Goal: Task Accomplishment & Management: Complete application form

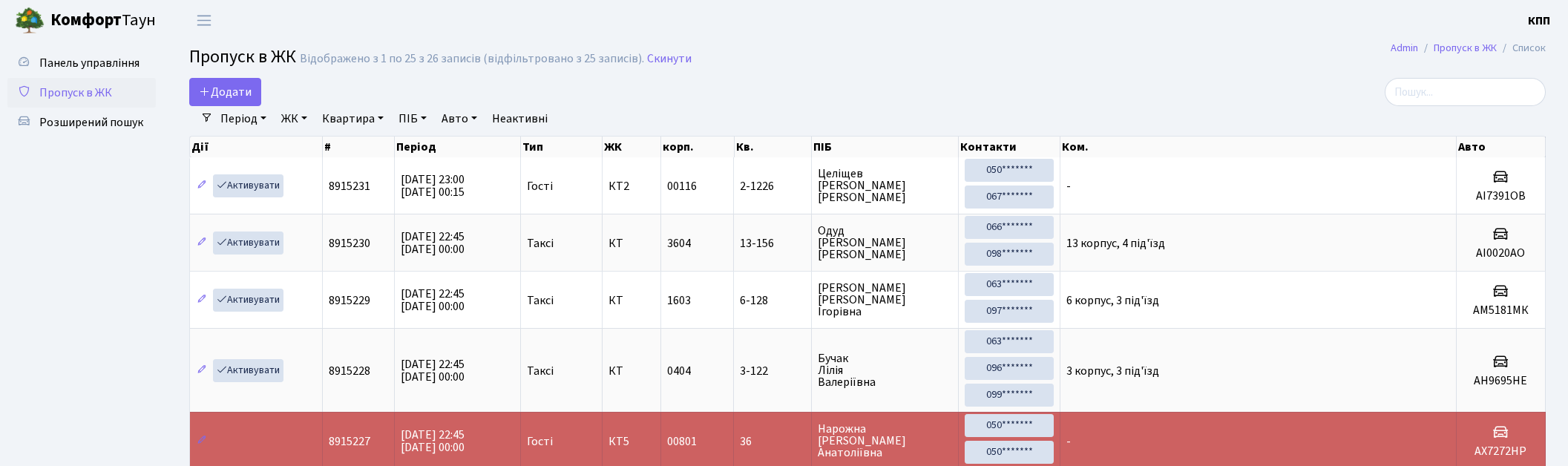
select select "25"
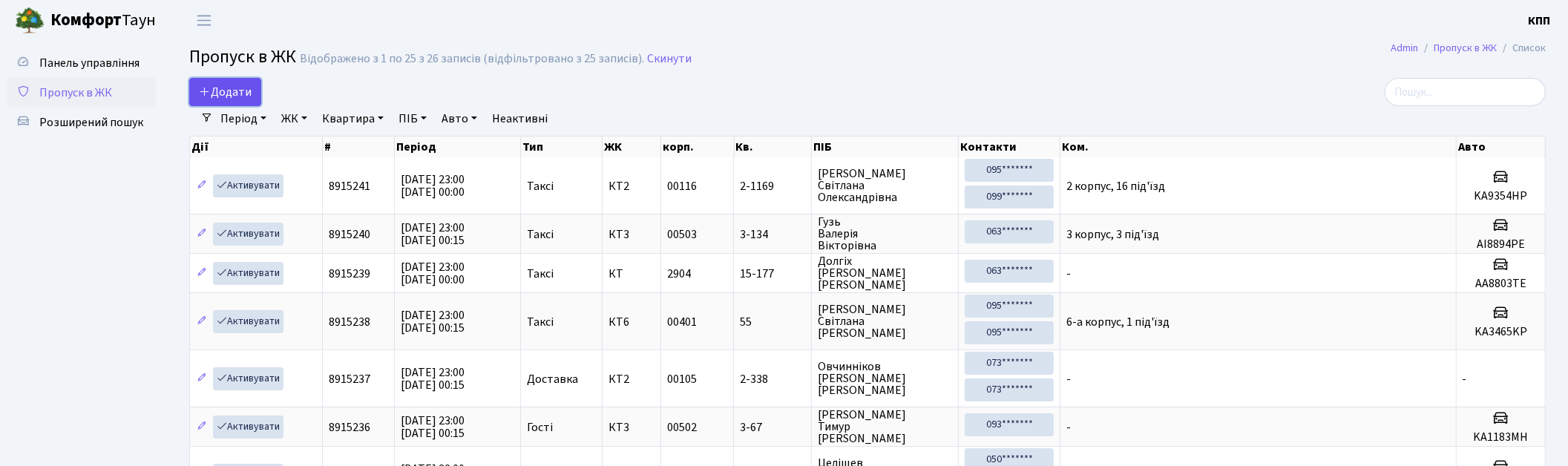
click at [248, 90] on span "Додати" at bounding box center [225, 91] width 53 height 16
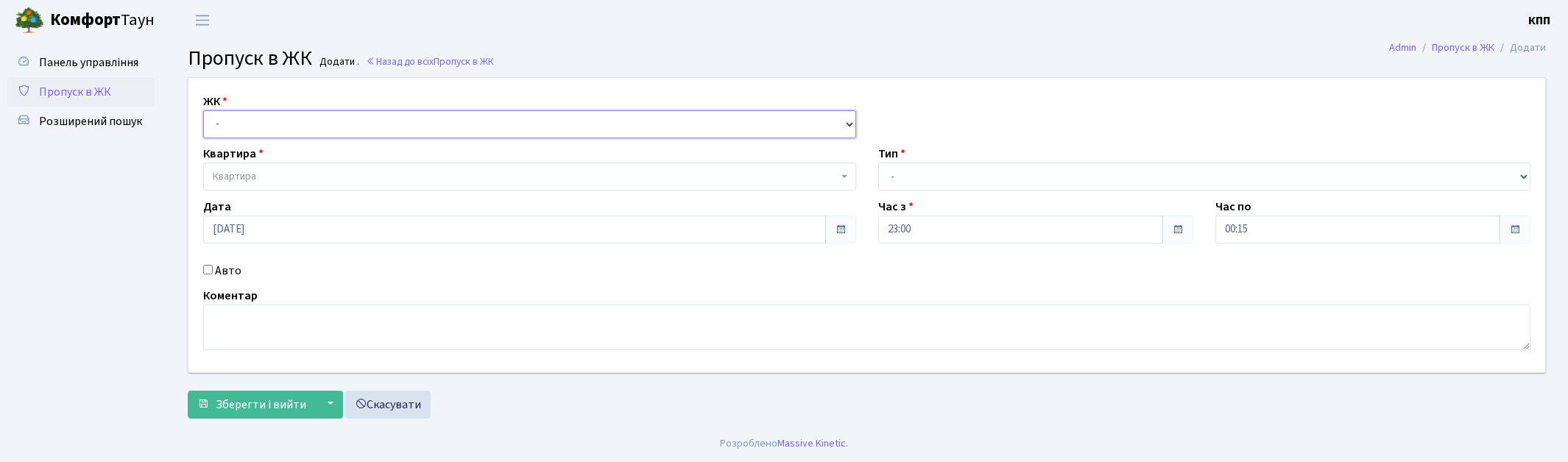
drag, startPoint x: 263, startPoint y: 124, endPoint x: 271, endPoint y: 135, distance: 13.6
click at [263, 124] on select "- КТ, вул. Регенераторна, 4 КТ2, просп. Соборності, 17 КТ3, вул. Березнева, 16 …" at bounding box center [529, 124] width 653 height 28
select select "271"
click at [203, 110] on select "- КТ, вул. Регенераторна, 4 КТ2, просп. Соборності, 17 КТ3, вул. Березнева, 16 …" at bounding box center [529, 124] width 653 height 28
select select
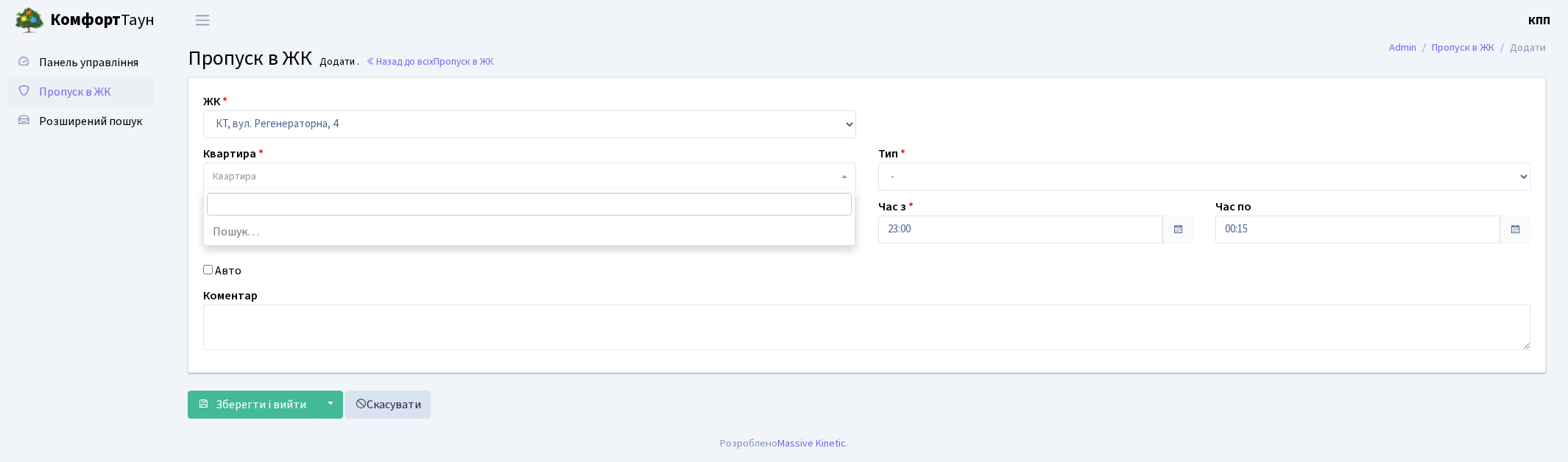
click at [283, 171] on span "Квартира" at bounding box center [525, 176] width 625 height 15
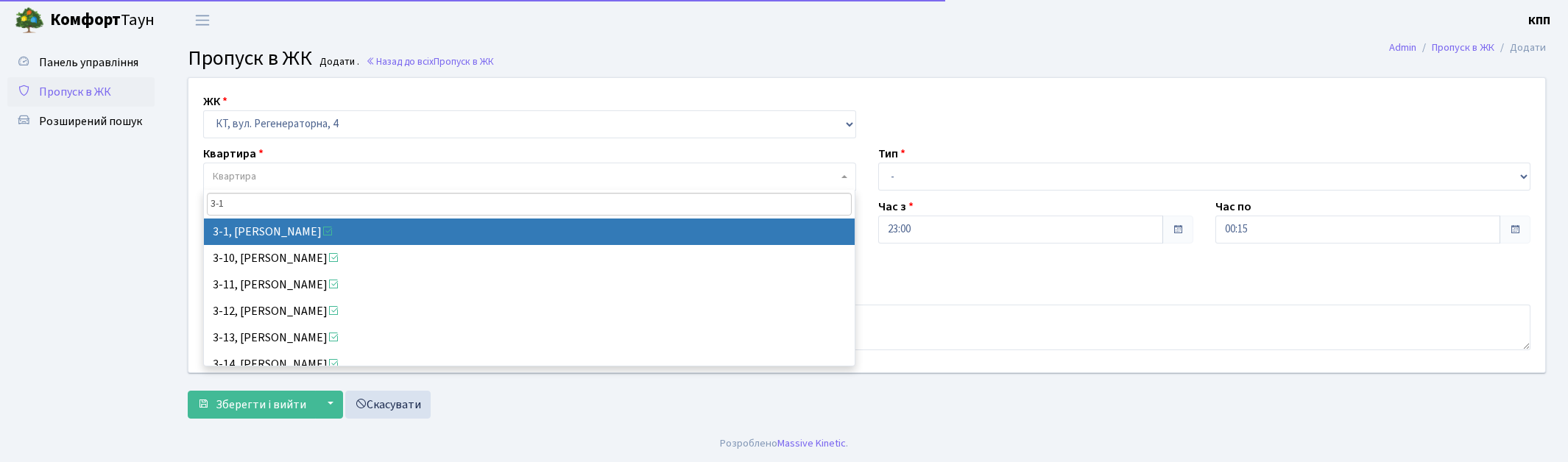
type input "3-1"
select select "972"
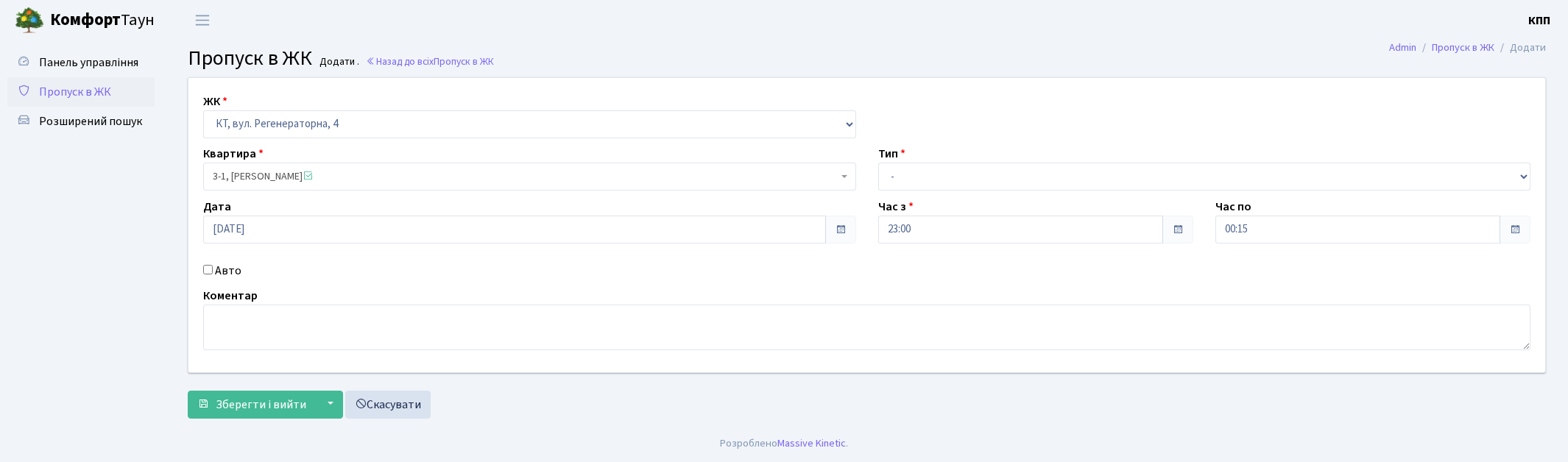
click at [223, 269] on label "Авто" at bounding box center [228, 271] width 26 height 18
click at [212, 269] on input "Авто" at bounding box center [208, 269] width 9 height 9
checkbox input "true"
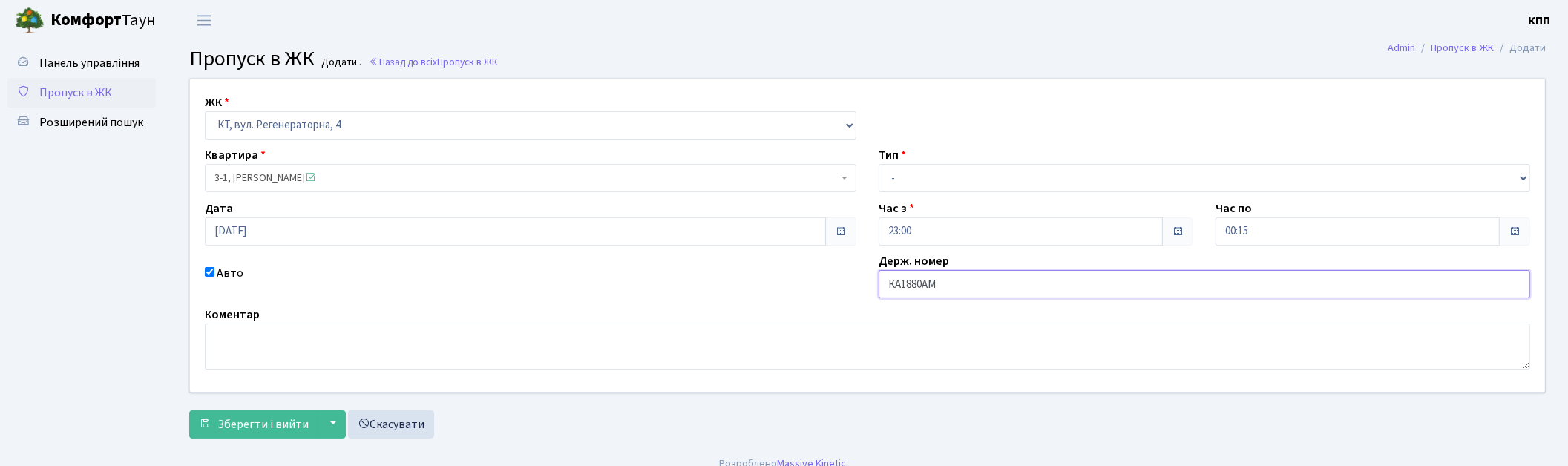
type input "КА1880АМ"
click at [958, 181] on select "- Доставка Таксі Гості Сервіс" at bounding box center [1205, 178] width 652 height 28
select select "2"
click at [879, 164] on select "- Доставка Таксі Гості Сервіс" at bounding box center [1205, 178] width 652 height 28
click at [292, 424] on span "Зберегти і вийти" at bounding box center [263, 424] width 92 height 16
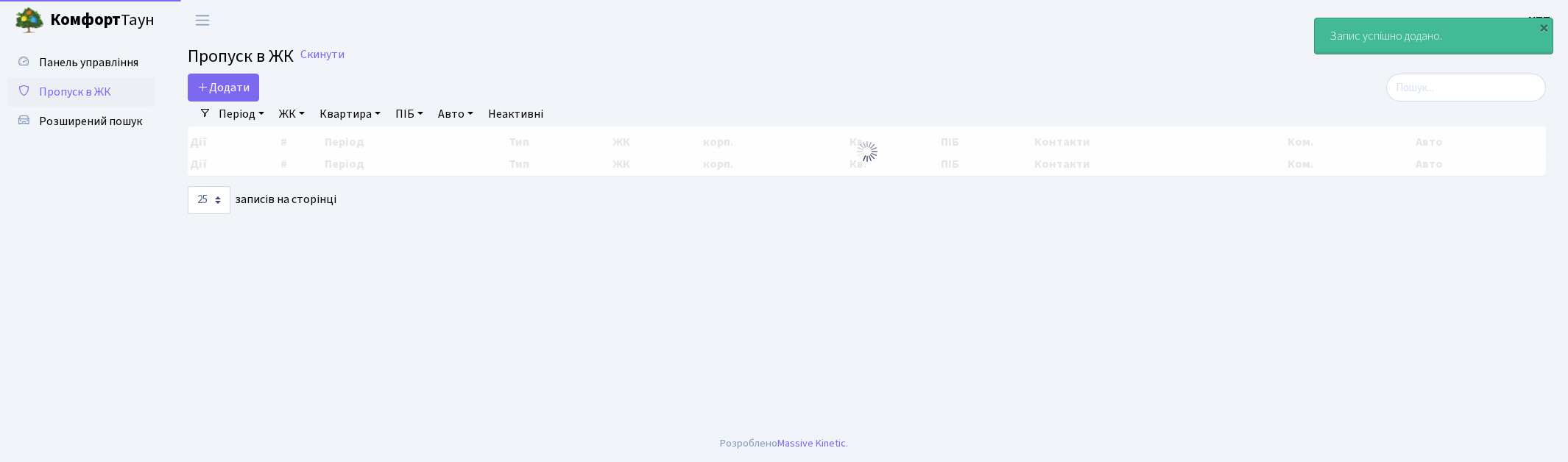
select select "25"
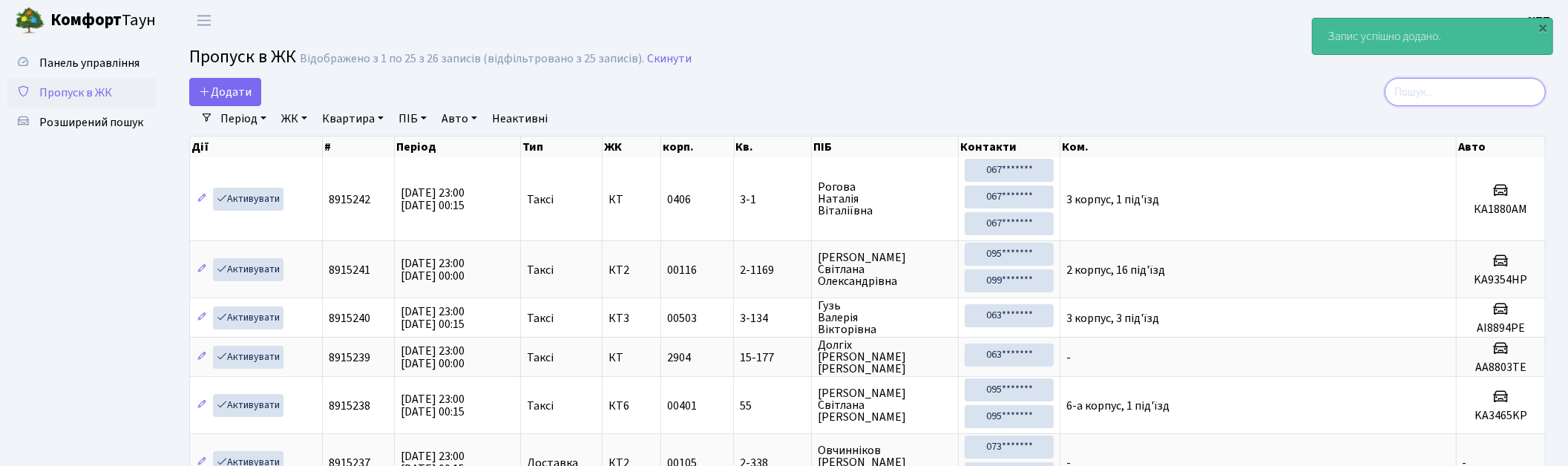
click at [1430, 104] on input "search" at bounding box center [1466, 91] width 161 height 28
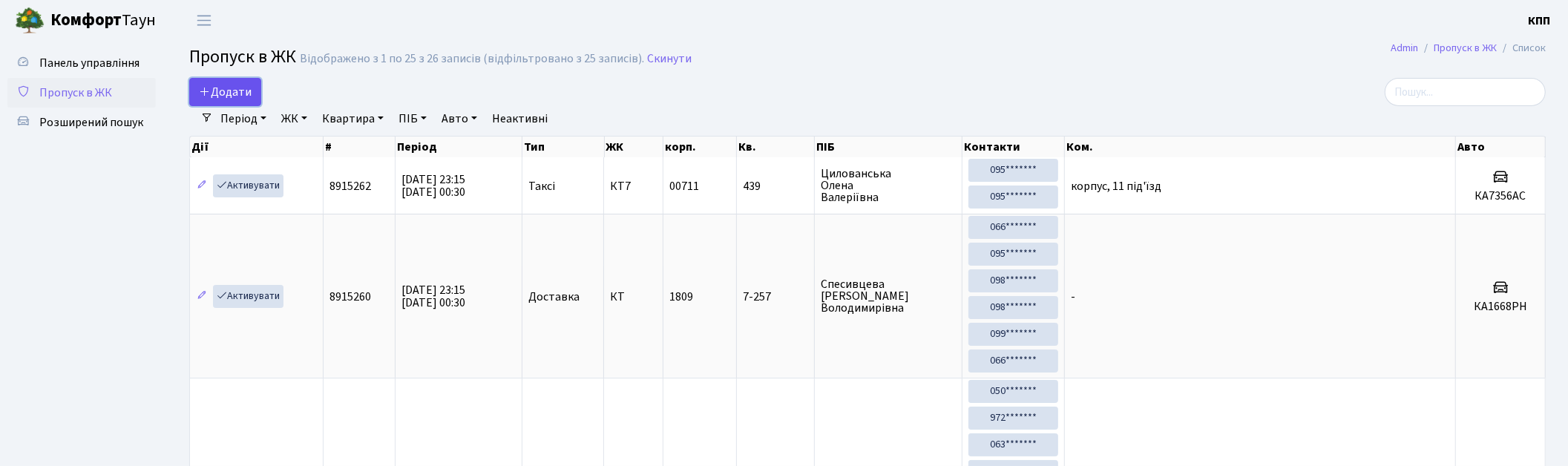
click at [216, 91] on span "Додати" at bounding box center [225, 91] width 53 height 16
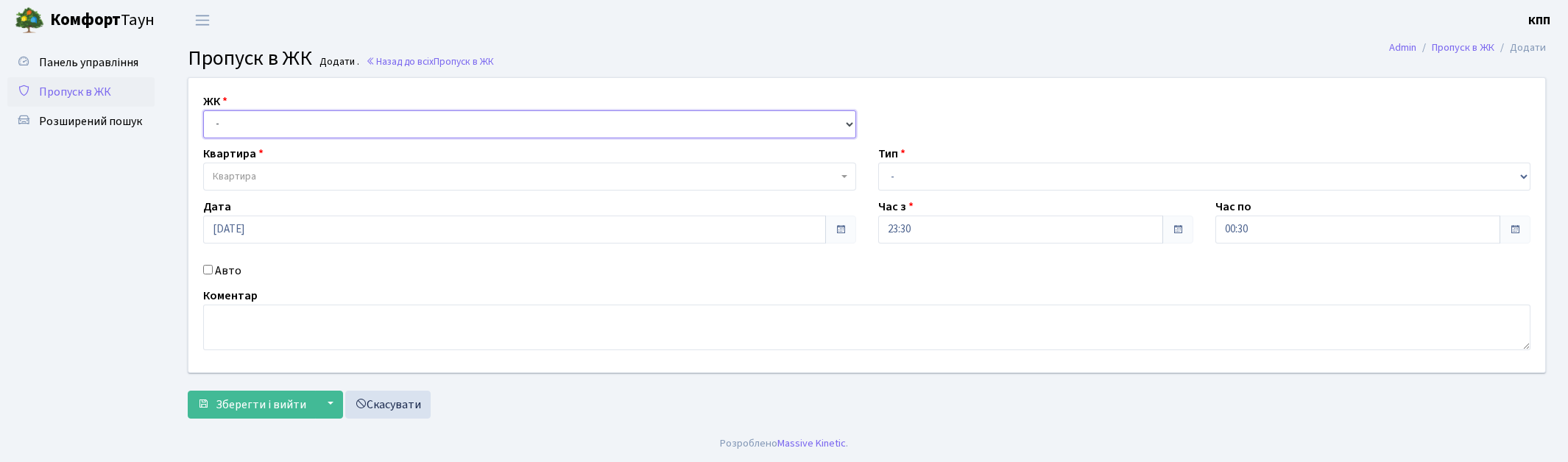
click at [233, 128] on select "- КТ, вул. Регенераторна, 4 КТ2, просп. Соборності, 17 КТ3, вул. Березнева, 16 …" at bounding box center [529, 124] width 653 height 28
select select "271"
click at [203, 110] on select "- КТ, вул. Регенераторна, 4 КТ2, просп. Соборності, 17 КТ3, вул. Березнева, 16 …" at bounding box center [529, 124] width 653 height 28
select select
click at [223, 271] on label "Авто" at bounding box center [228, 271] width 26 height 18
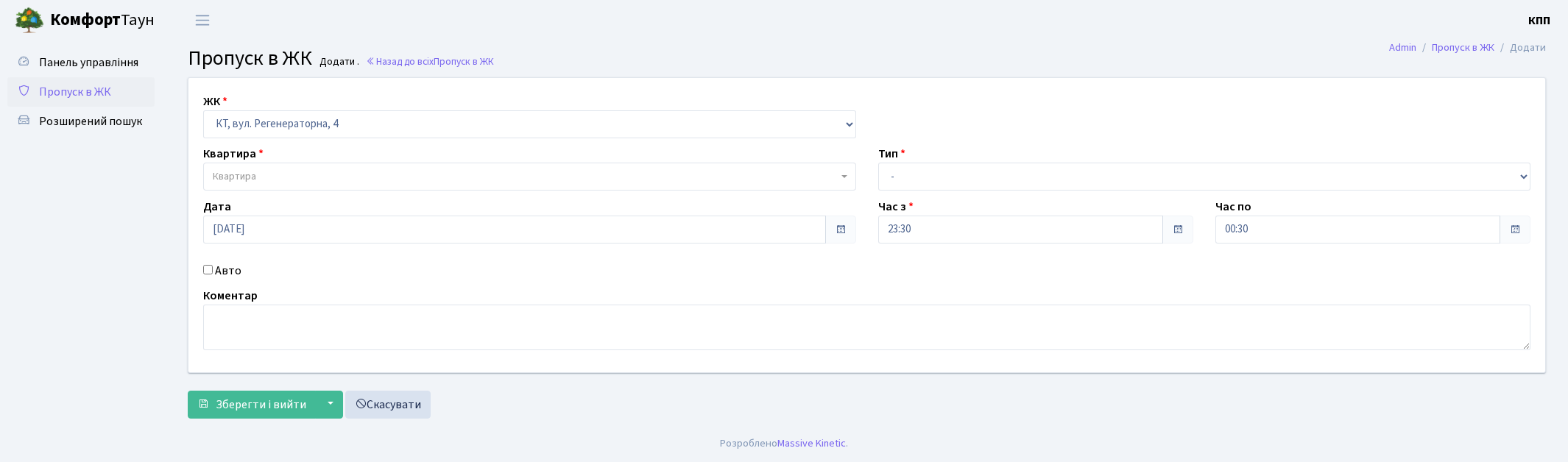
click at [212, 271] on input "Авто" at bounding box center [208, 269] width 9 height 9
checkbox input "true"
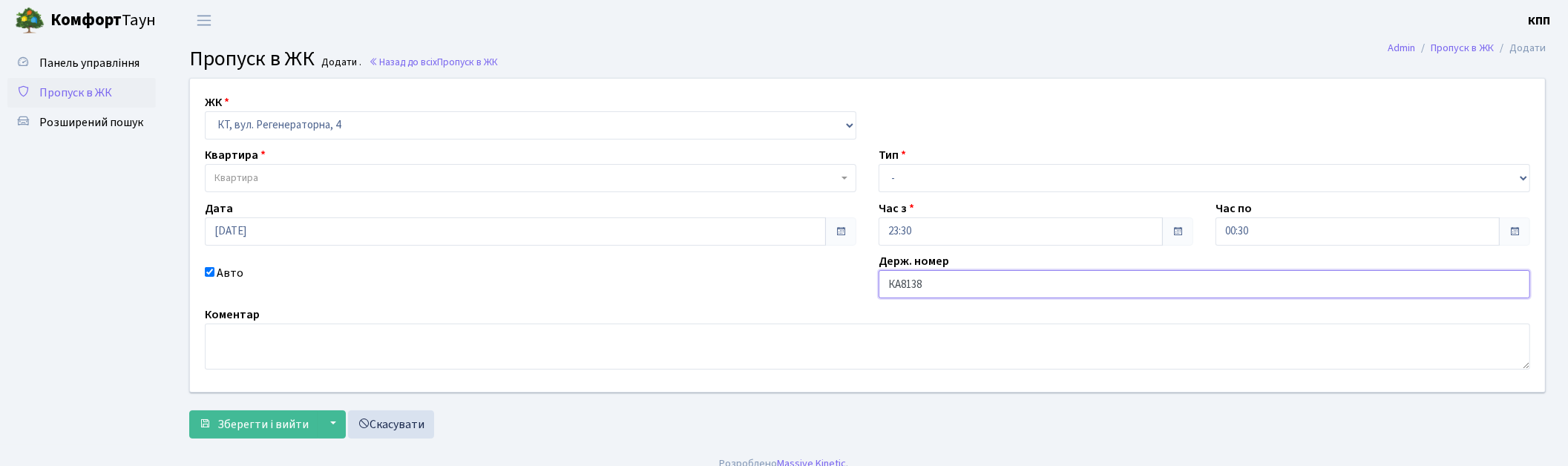
type input "КА8138РІ"
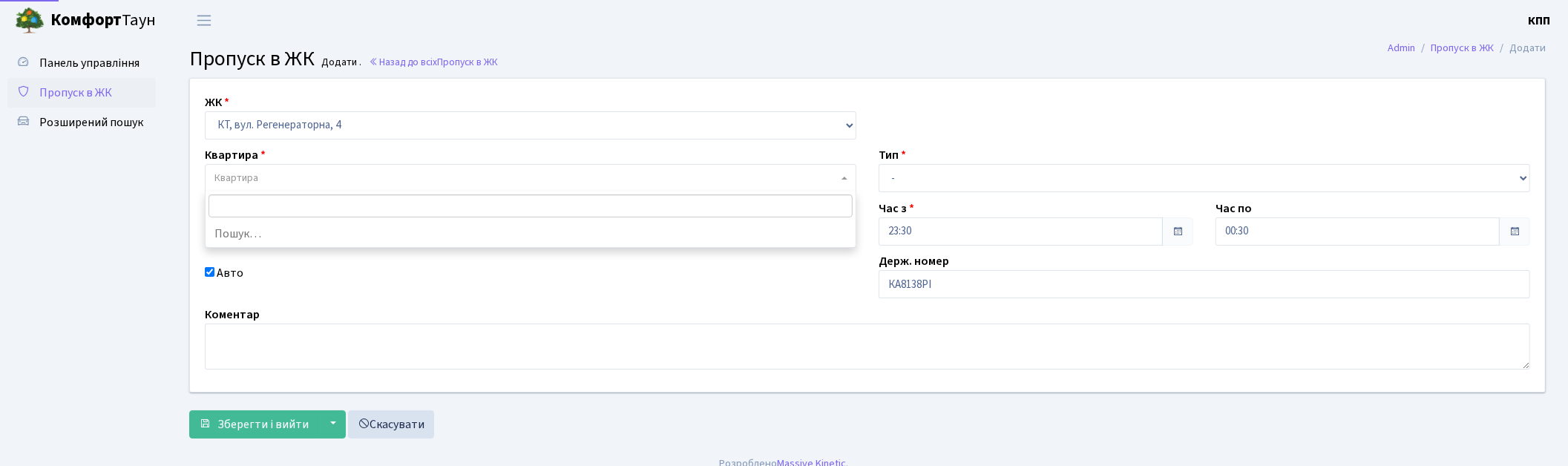
click at [364, 172] on span "Квартира" at bounding box center [526, 178] width 624 height 15
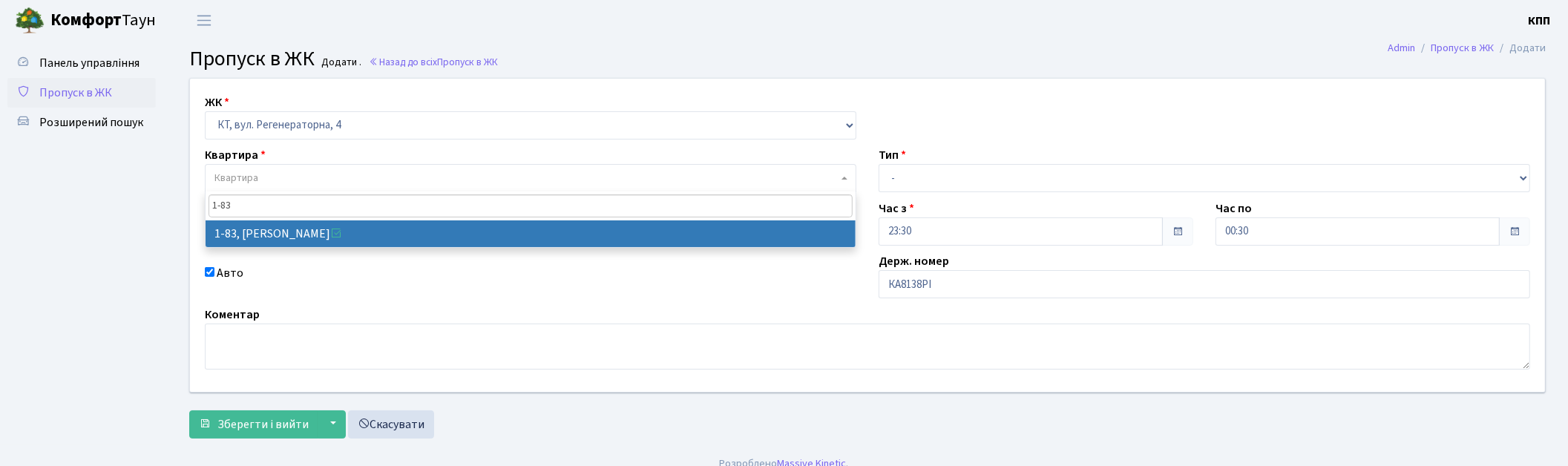
type input "1-83"
select select "83"
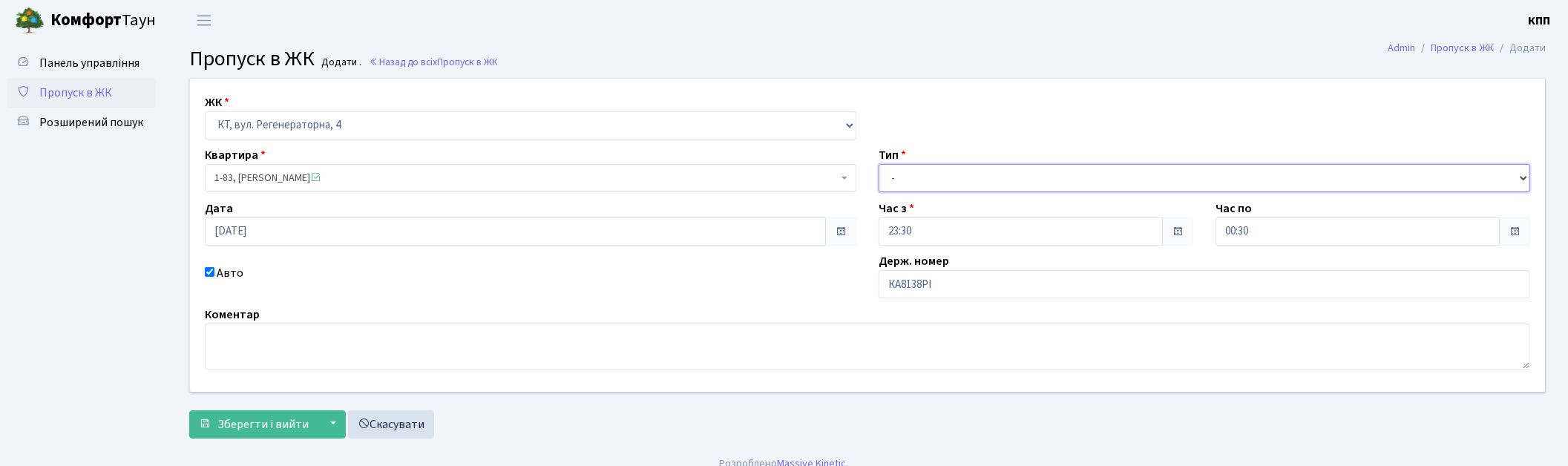
click at [993, 174] on select "- Доставка Таксі Гості Сервіс" at bounding box center [1205, 178] width 652 height 28
select select "3"
click at [879, 164] on select "- Доставка Таксі Гості Сервіс" at bounding box center [1205, 178] width 652 height 28
click at [264, 430] on span "Зберегти і вийти" at bounding box center [263, 424] width 92 height 16
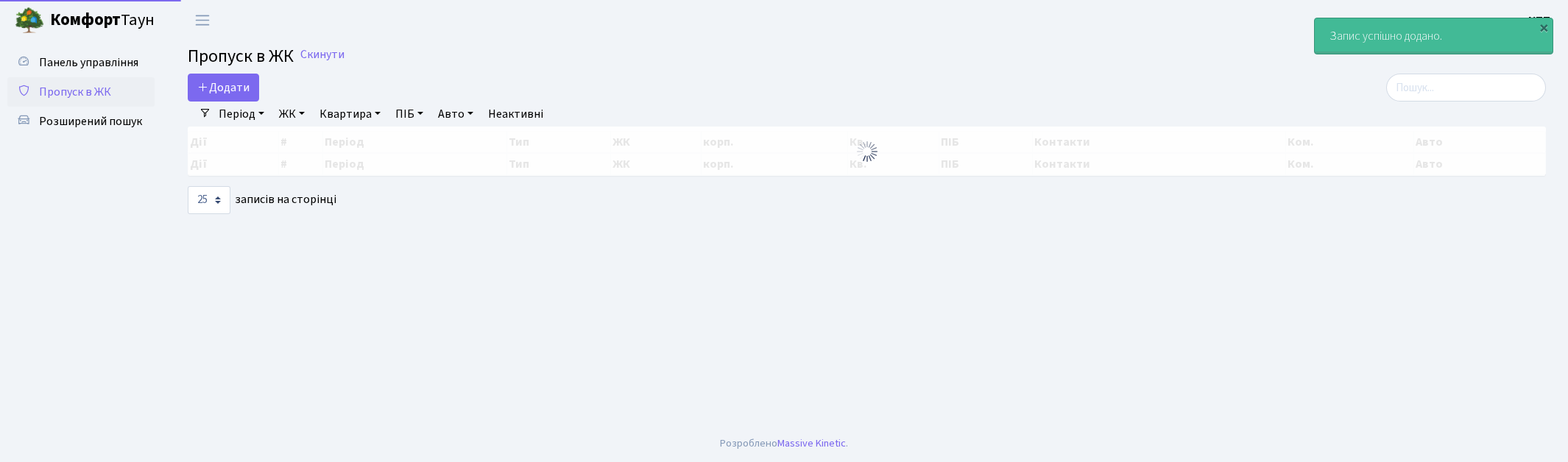
select select "25"
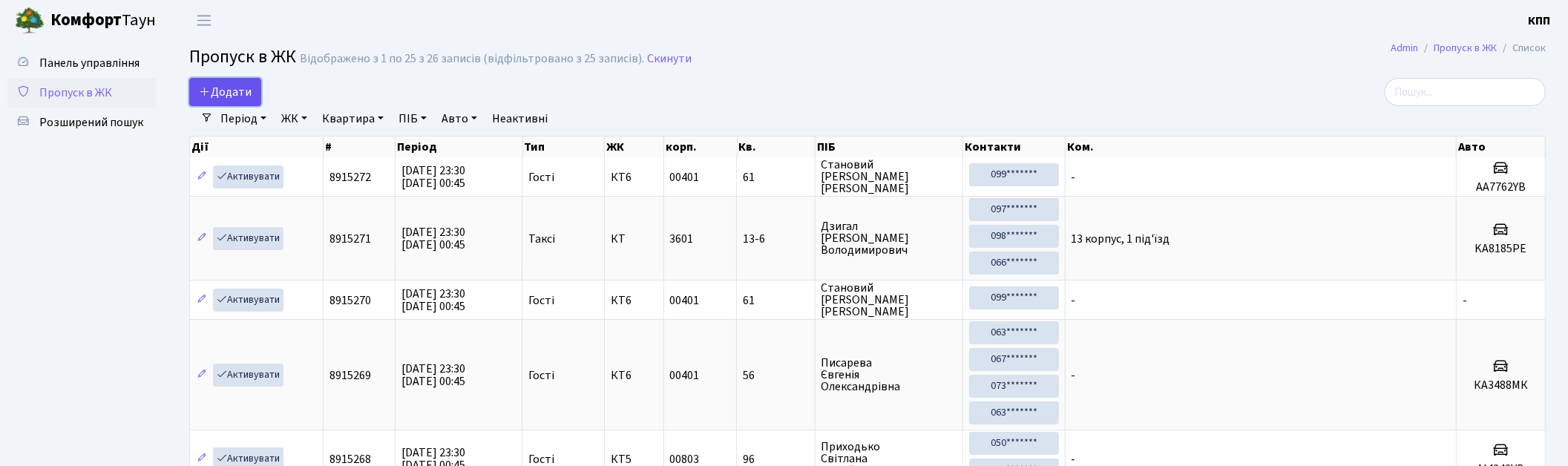
click at [213, 90] on span "Додати" at bounding box center [225, 91] width 53 height 16
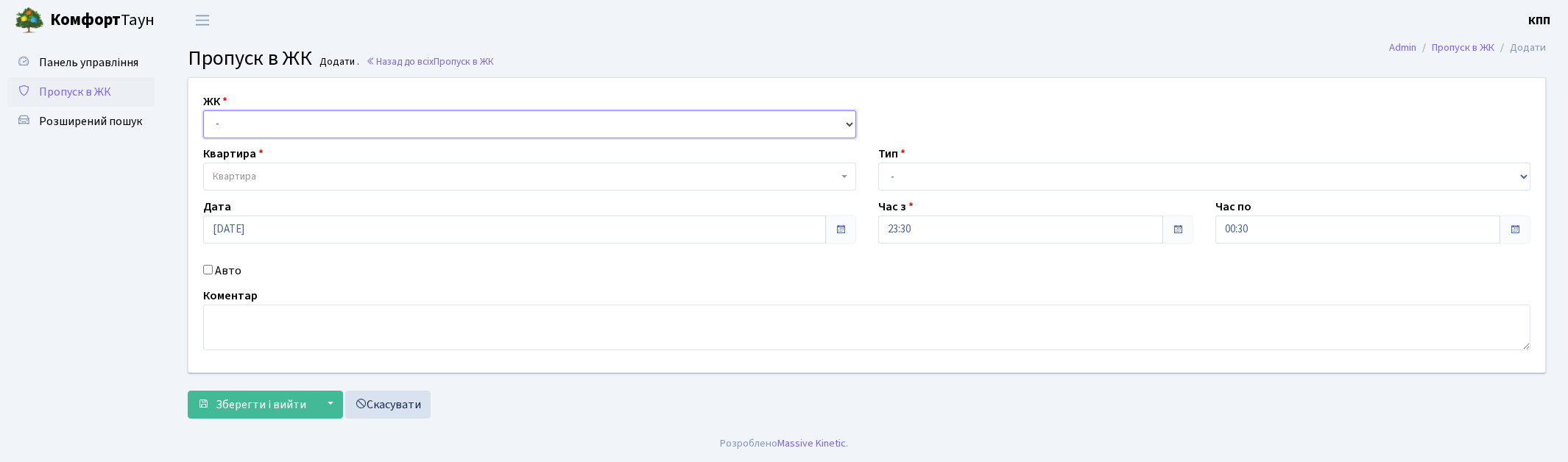
click at [229, 129] on select "- КТ, вул. Регенераторна, 4 КТ2, просп. [STREET_ADDRESS] [STREET_ADDRESS] [PERS…" at bounding box center [529, 124] width 653 height 28
select select "271"
click at [203, 110] on select "- КТ, вул. Регенераторна, 4 КТ2, просп. [STREET_ADDRESS] [STREET_ADDRESS] [PERS…" at bounding box center [529, 124] width 653 height 28
select select
click at [232, 267] on label "Авто" at bounding box center [228, 271] width 26 height 18
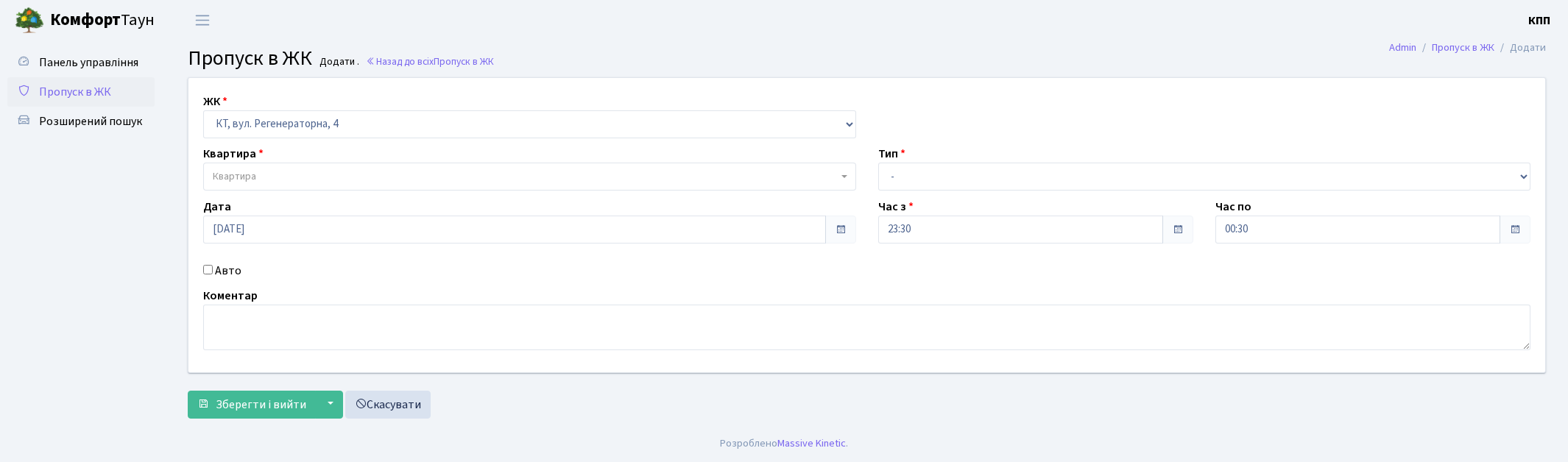
click at [212, 267] on input "Авто" at bounding box center [208, 269] width 9 height 9
checkbox input "true"
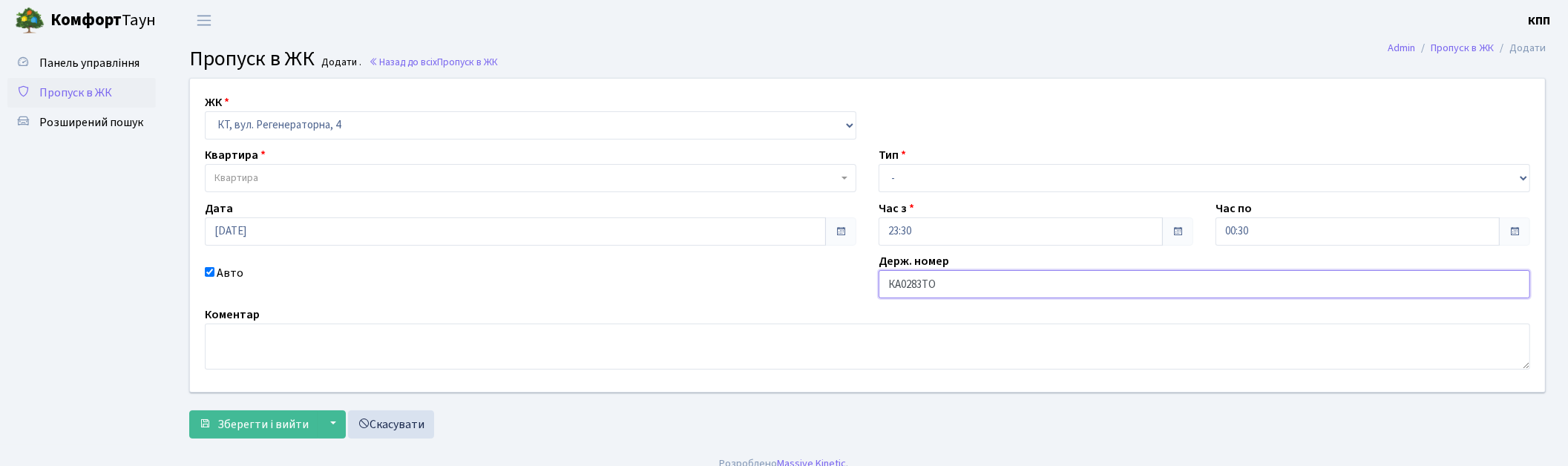
type input "КА0283ТО"
click at [322, 181] on span "Квартира" at bounding box center [526, 178] width 624 height 15
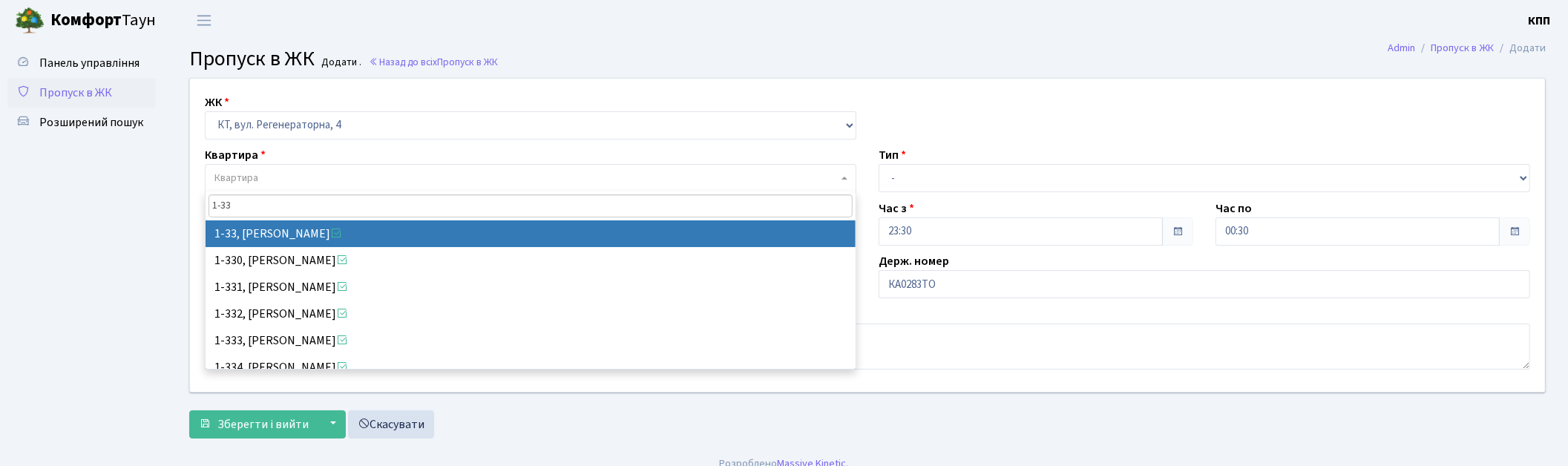
type input "1-33"
select select "33"
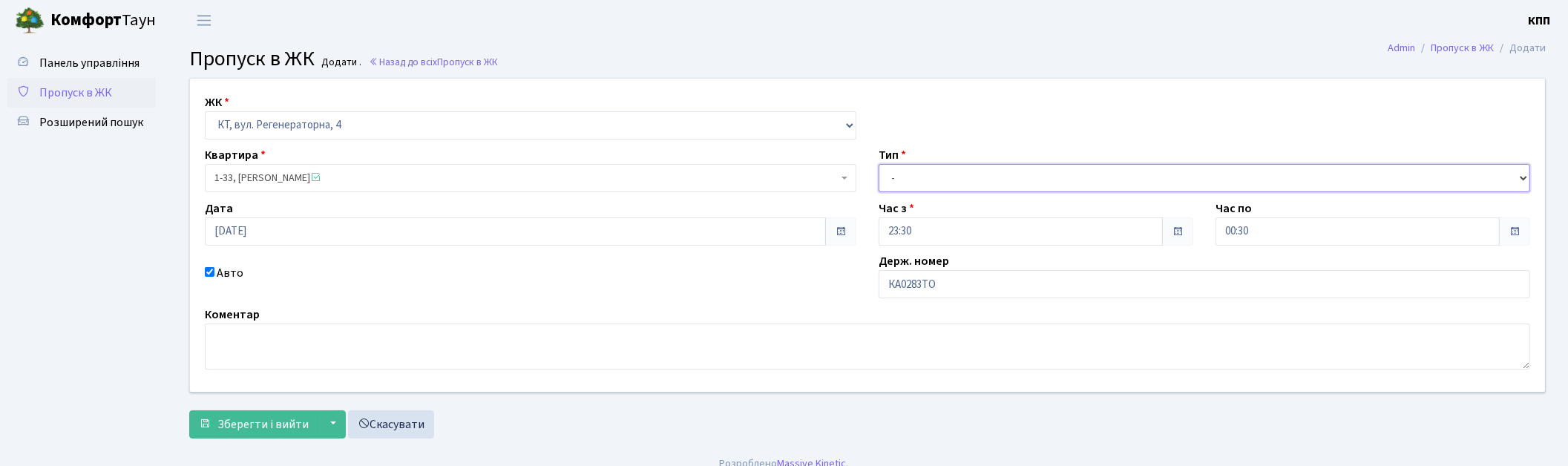
drag, startPoint x: 1035, startPoint y: 171, endPoint x: 1021, endPoint y: 184, distance: 19.1
click at [1033, 174] on select "- Доставка Таксі Гості Сервіс" at bounding box center [1205, 178] width 652 height 28
select select "3"
click at [879, 164] on select "- Доставка Таксі Гості Сервіс" at bounding box center [1205, 178] width 652 height 28
click at [279, 425] on span "Зберегти і вийти" at bounding box center [263, 424] width 92 height 16
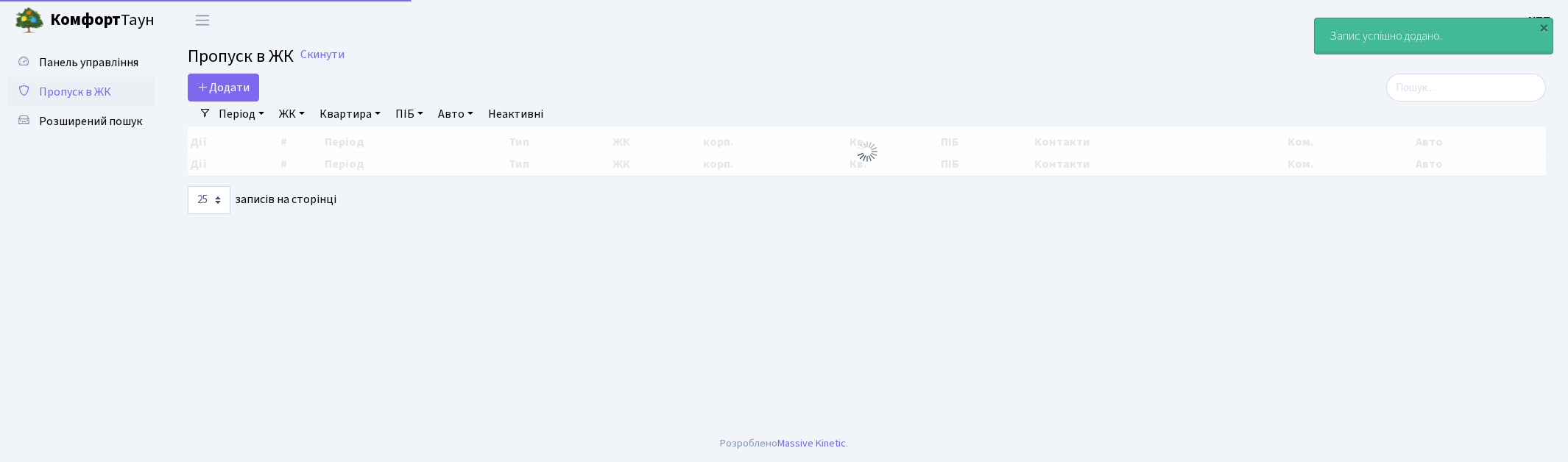
select select "25"
